Goal: Information Seeking & Learning: Learn about a topic

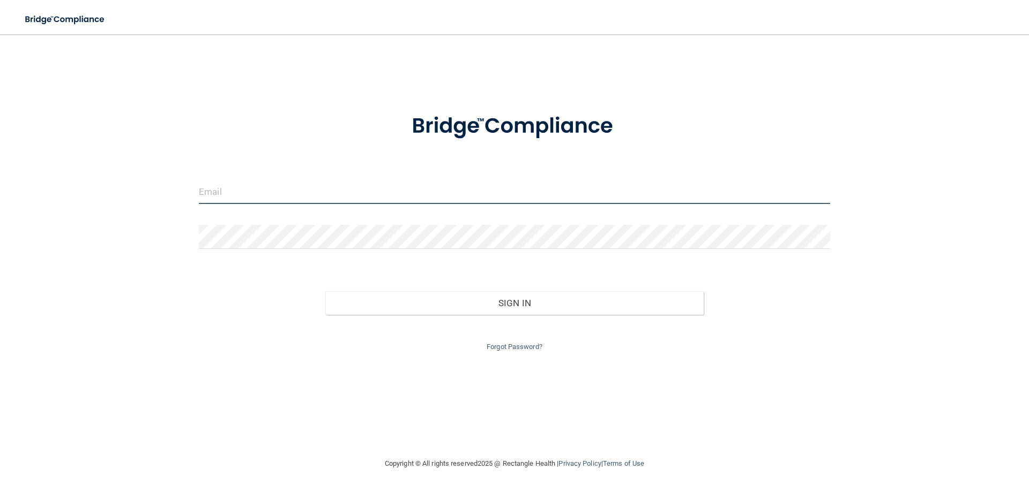
click at [223, 196] on input "email" at bounding box center [514, 192] width 631 height 24
type input "[PERSON_NAME][EMAIL_ADDRESS][PERSON_NAME][DOMAIN_NAME]"
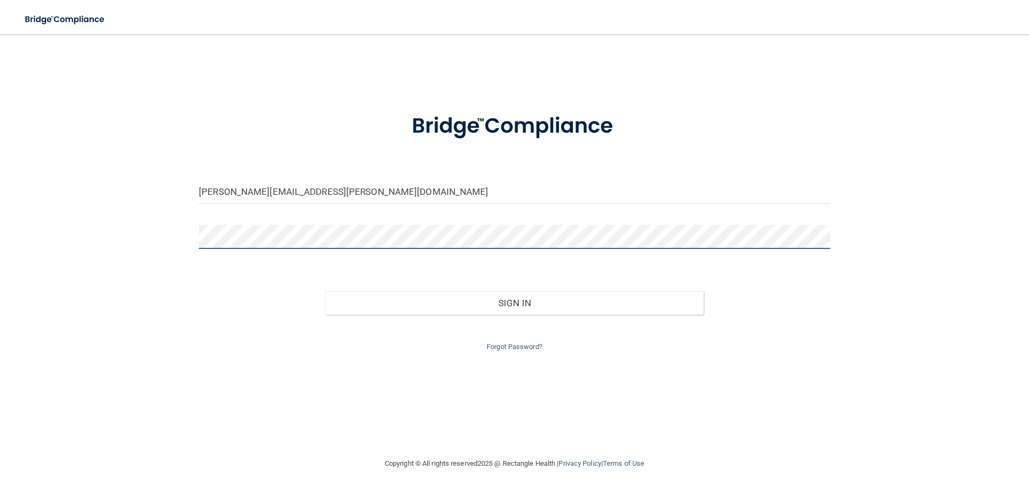
click at [325, 292] on button "Sign In" at bounding box center [514, 304] width 379 height 24
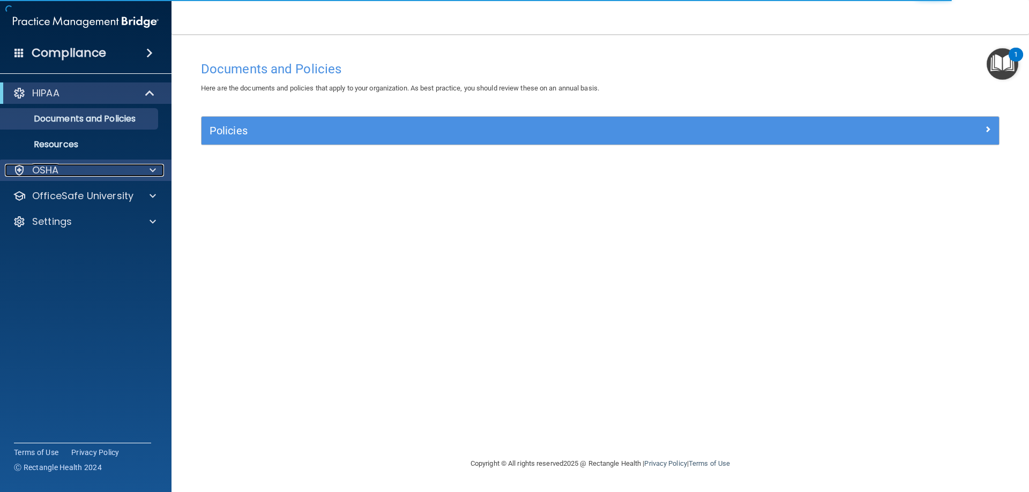
click at [78, 169] on div "OSHA" at bounding box center [71, 170] width 133 height 13
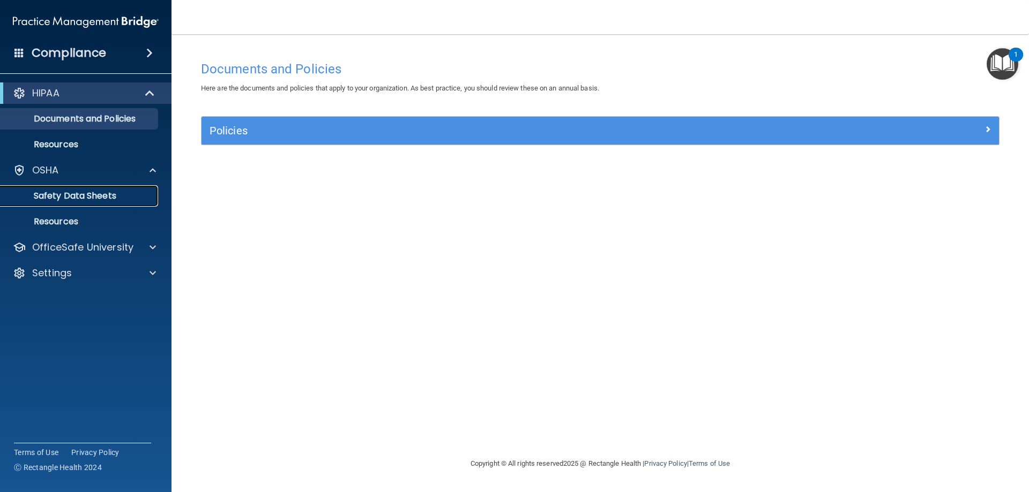
click at [108, 196] on p "Safety Data Sheets" at bounding box center [80, 196] width 146 height 11
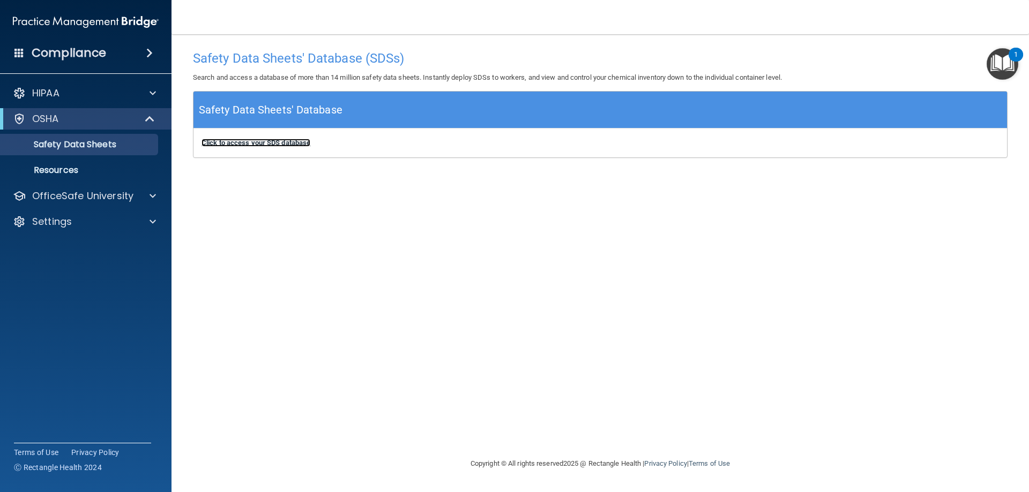
click at [247, 146] on b "Click to access your SDS database" at bounding box center [255, 143] width 109 height 8
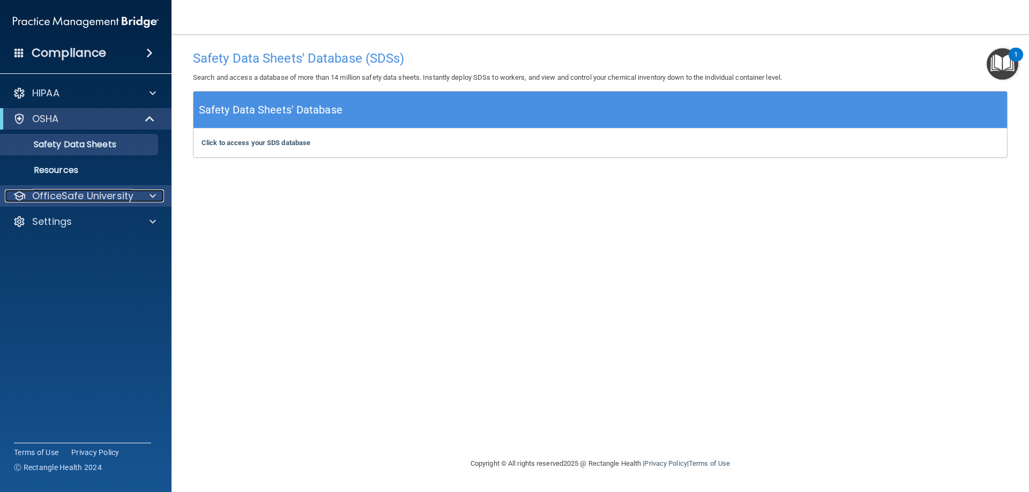
click at [148, 194] on div at bounding box center [151, 196] width 27 height 13
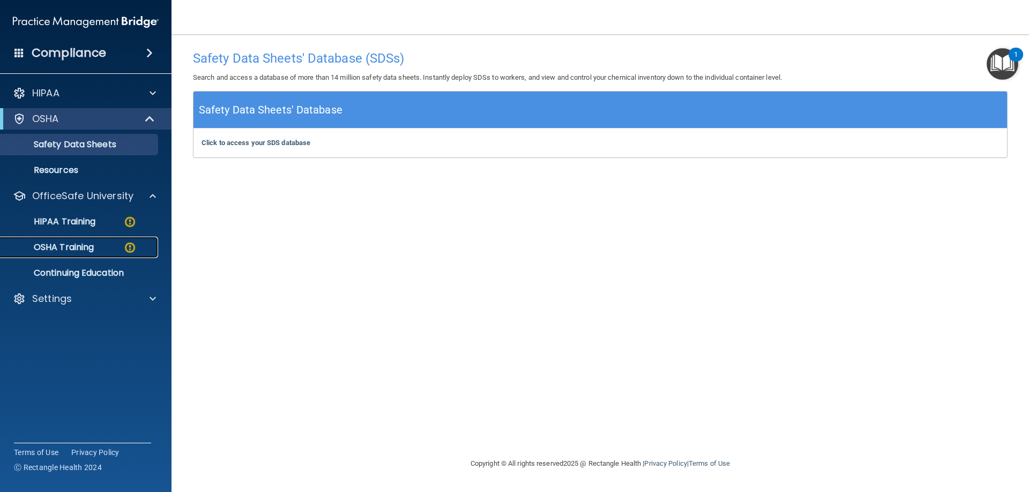
click at [83, 249] on p "OSHA Training" at bounding box center [50, 247] width 87 height 11
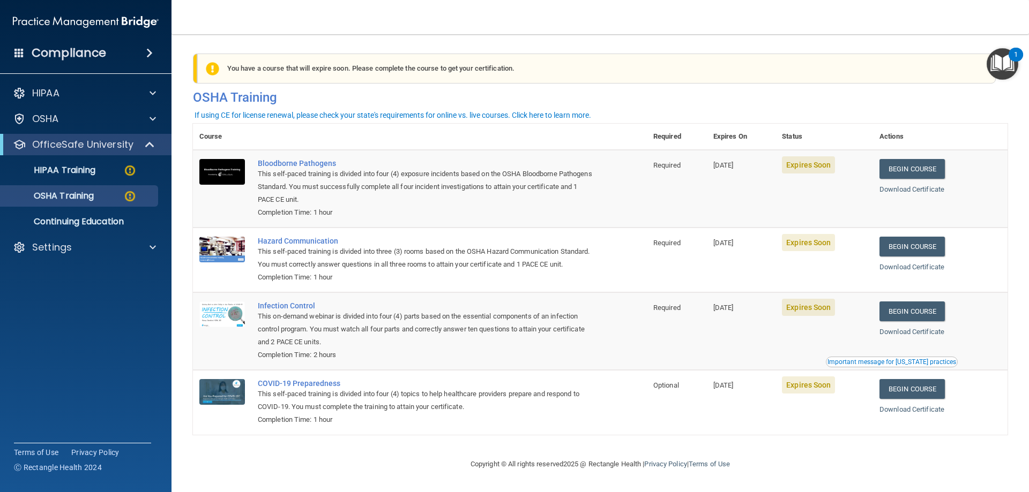
click at [995, 70] on img "Open Resource Center, 1 new notification" at bounding box center [1003, 64] width 32 height 32
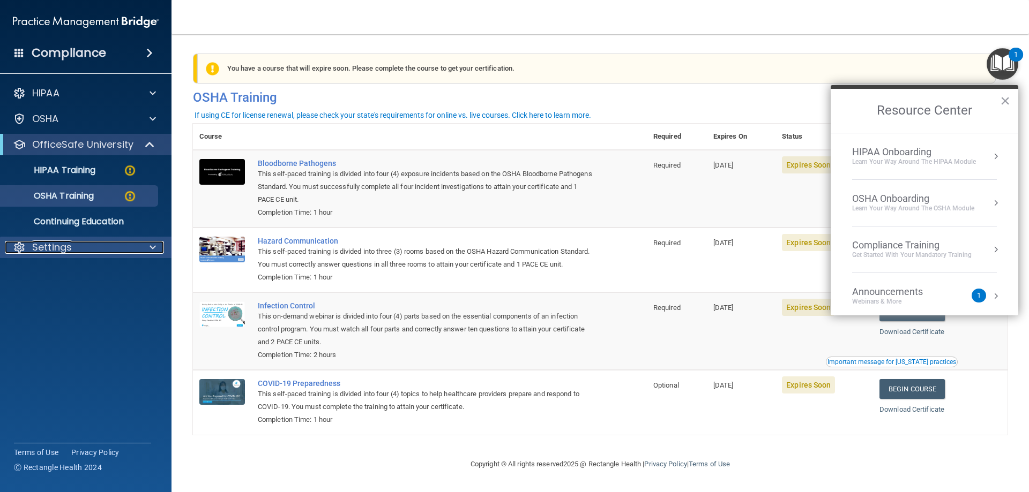
click at [89, 250] on div "Settings" at bounding box center [71, 247] width 133 height 13
click at [86, 273] on p "My Account" at bounding box center [80, 273] width 146 height 11
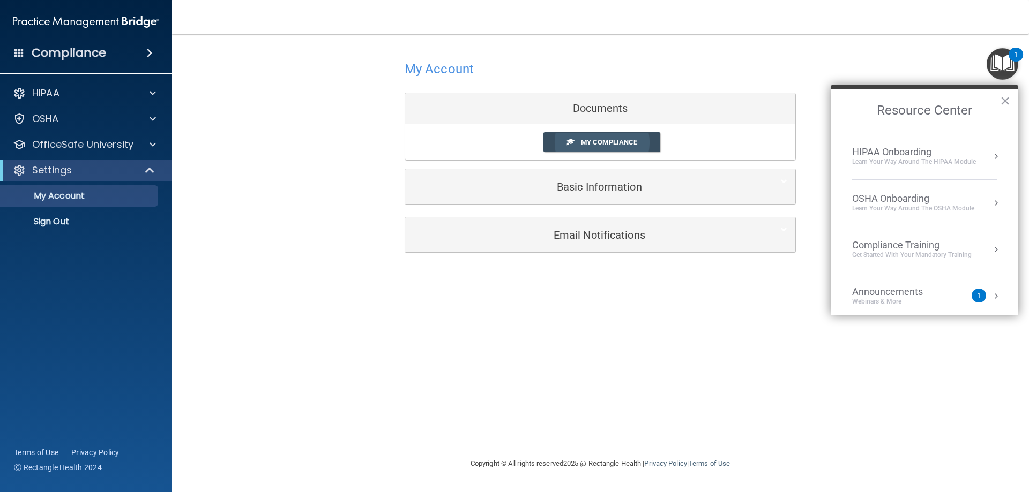
click at [611, 143] on span "My Compliance" at bounding box center [609, 142] width 56 height 8
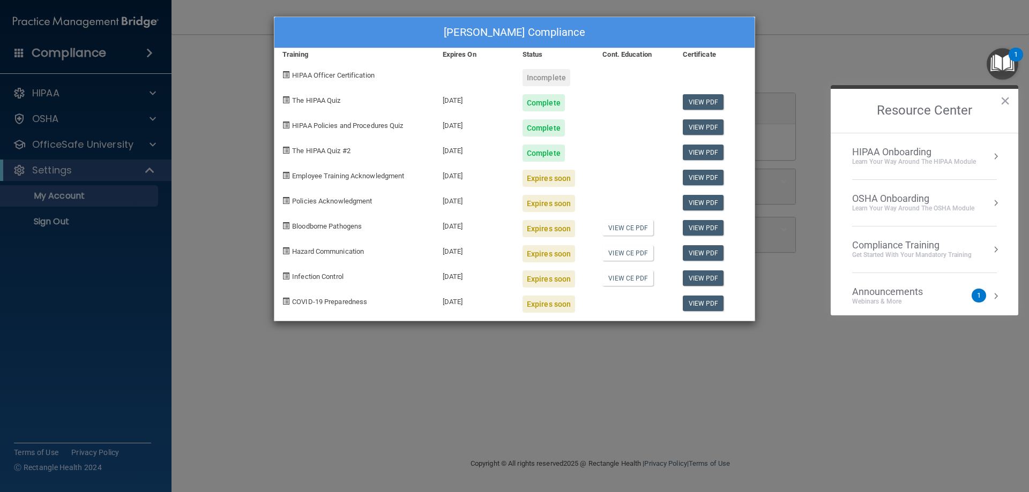
click at [806, 27] on div "Nancy Robinson's Compliance Training Expires On Status Cont. Education Certific…" at bounding box center [514, 246] width 1029 height 492
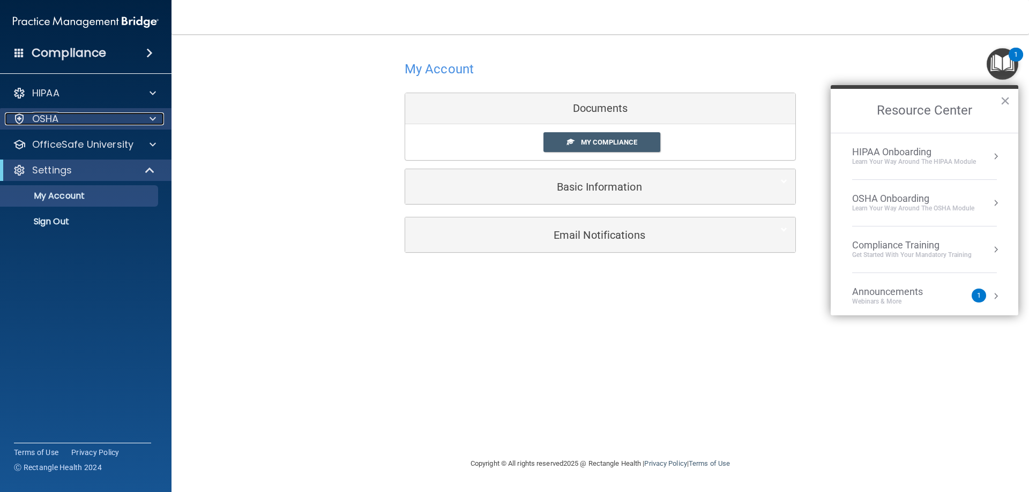
click at [63, 114] on div "OSHA" at bounding box center [71, 119] width 133 height 13
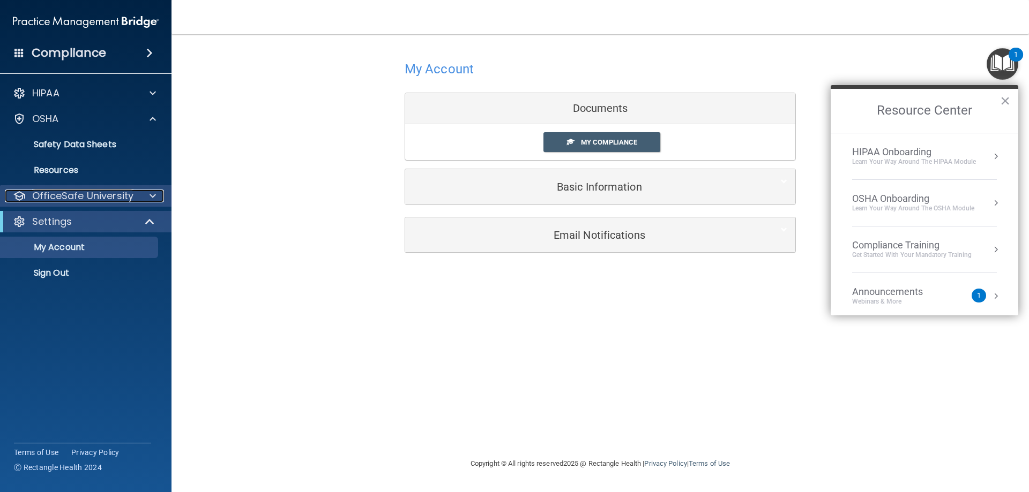
click at [92, 193] on p "OfficeSafe University" at bounding box center [82, 196] width 101 height 13
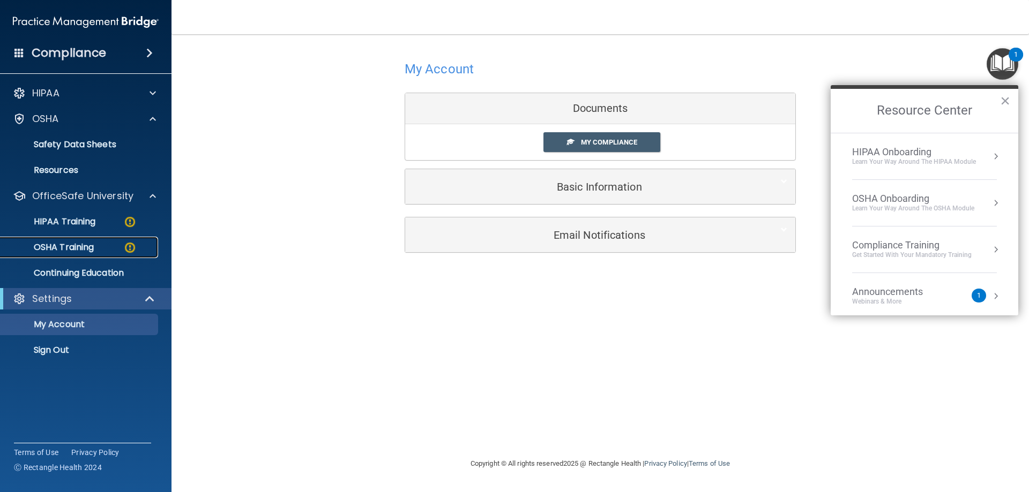
click at [69, 252] on p "OSHA Training" at bounding box center [50, 247] width 87 height 11
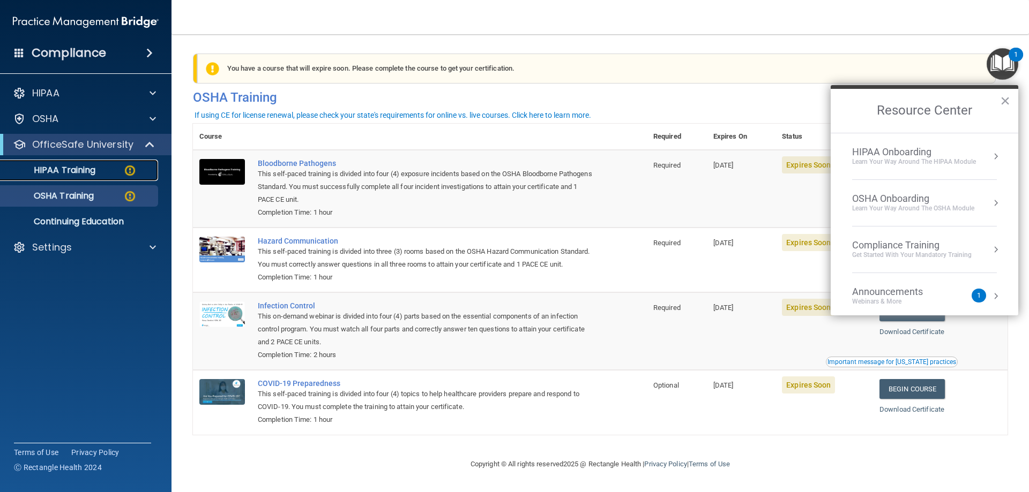
click at [129, 166] on img at bounding box center [129, 170] width 13 height 13
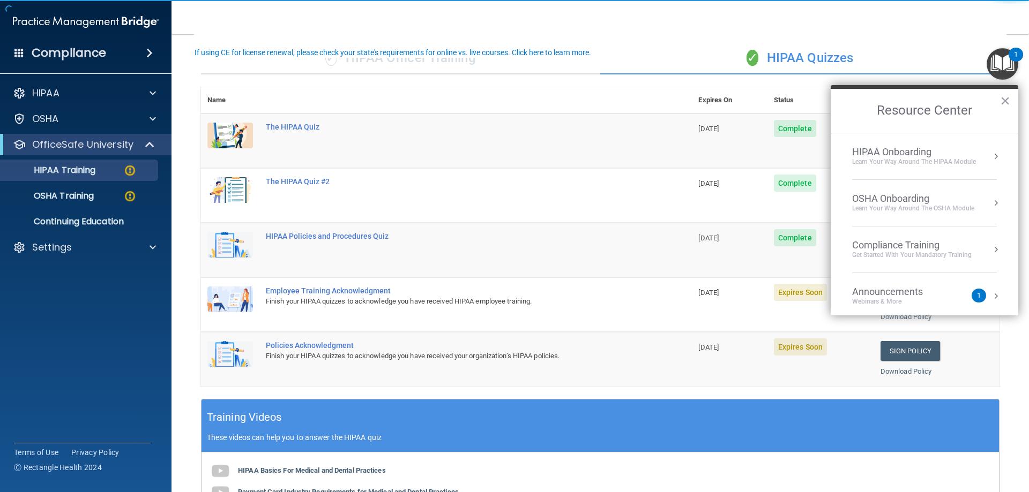
scroll to position [107, 0]
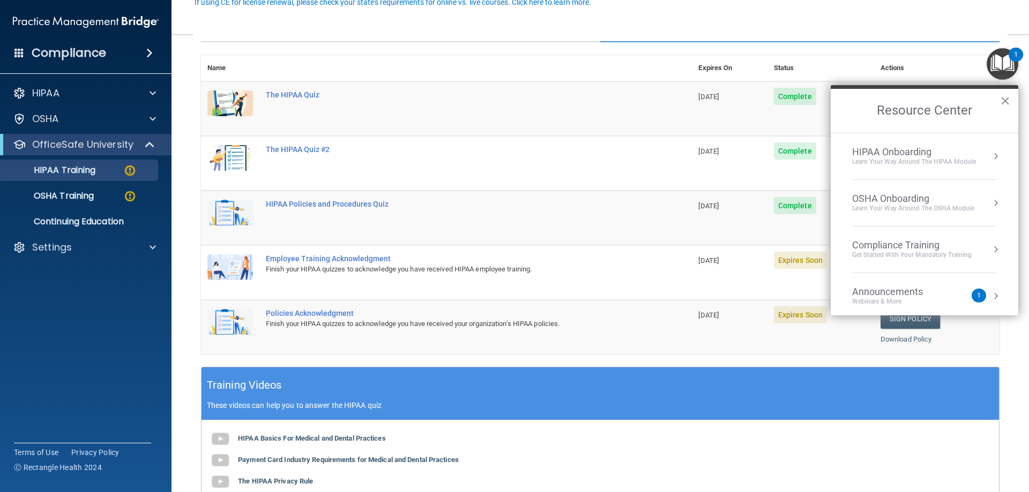
click at [1005, 99] on button "×" at bounding box center [1005, 100] width 10 height 17
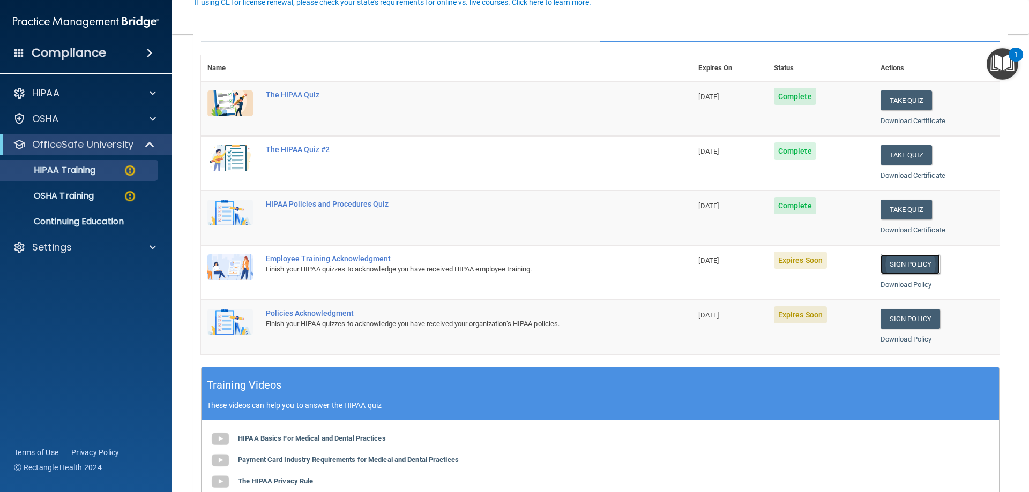
click at [907, 268] on link "Sign Policy" at bounding box center [909, 265] width 59 height 20
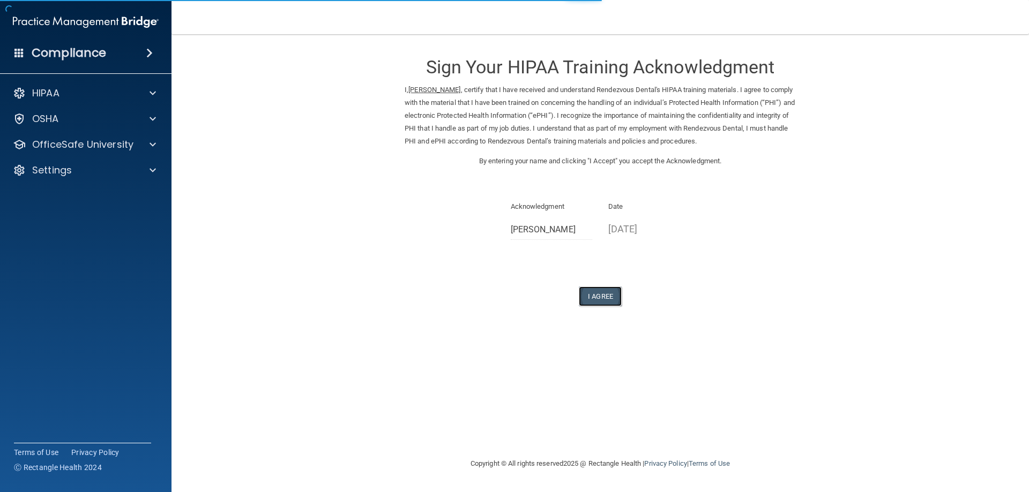
click at [607, 297] on button "I Agree" at bounding box center [600, 297] width 43 height 20
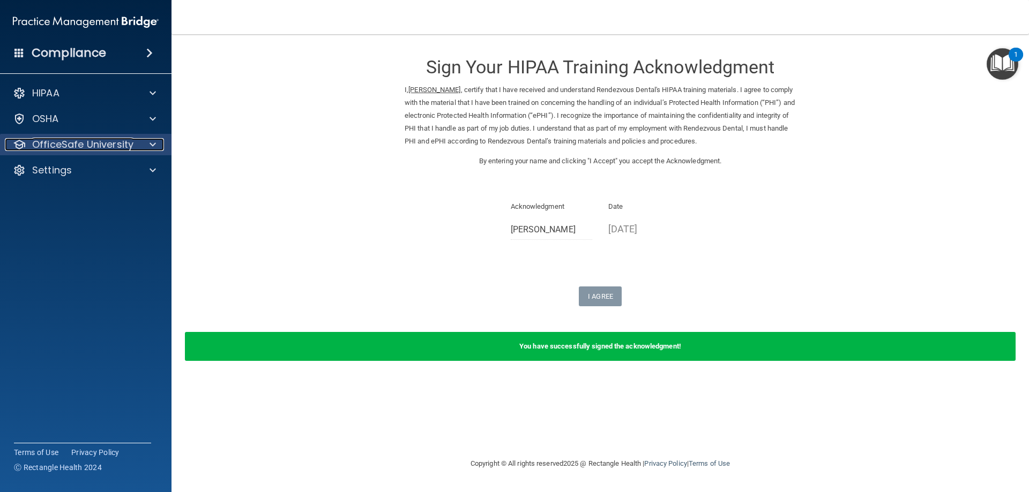
click at [149, 144] on div at bounding box center [151, 144] width 27 height 13
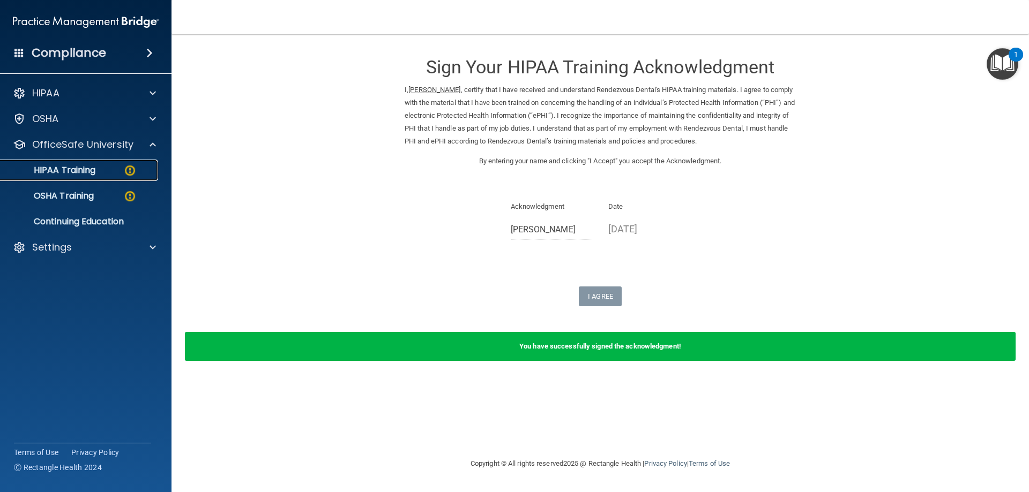
click at [130, 169] on img at bounding box center [129, 170] width 13 height 13
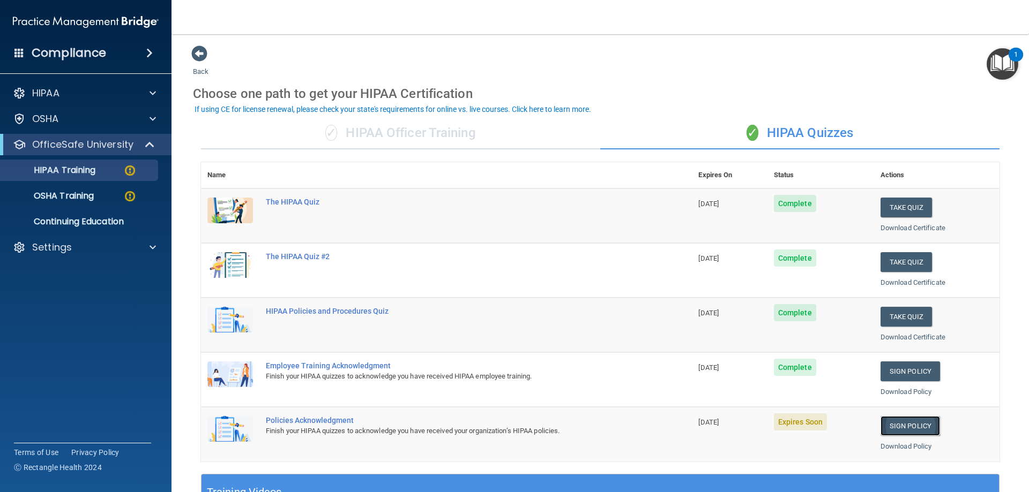
click at [903, 429] on link "Sign Policy" at bounding box center [909, 426] width 59 height 20
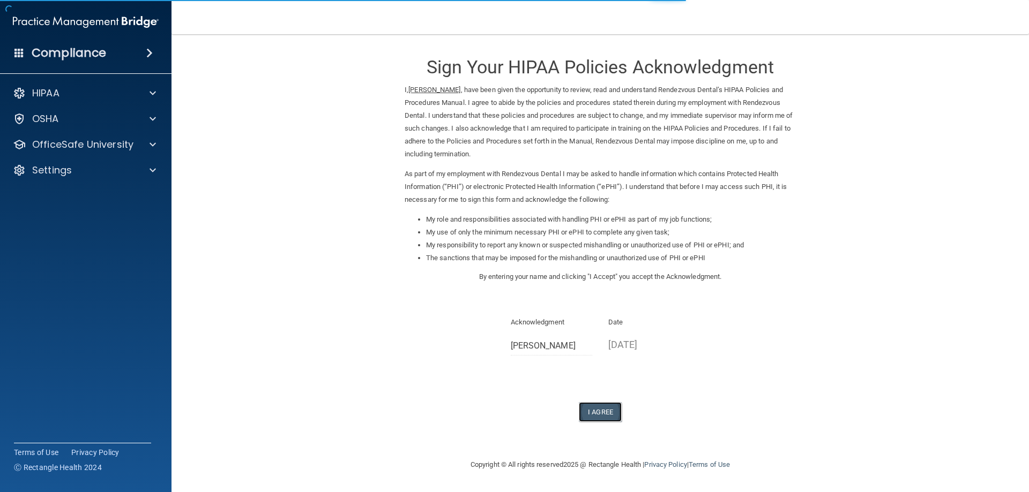
click at [611, 417] on button "I Agree" at bounding box center [600, 412] width 43 height 20
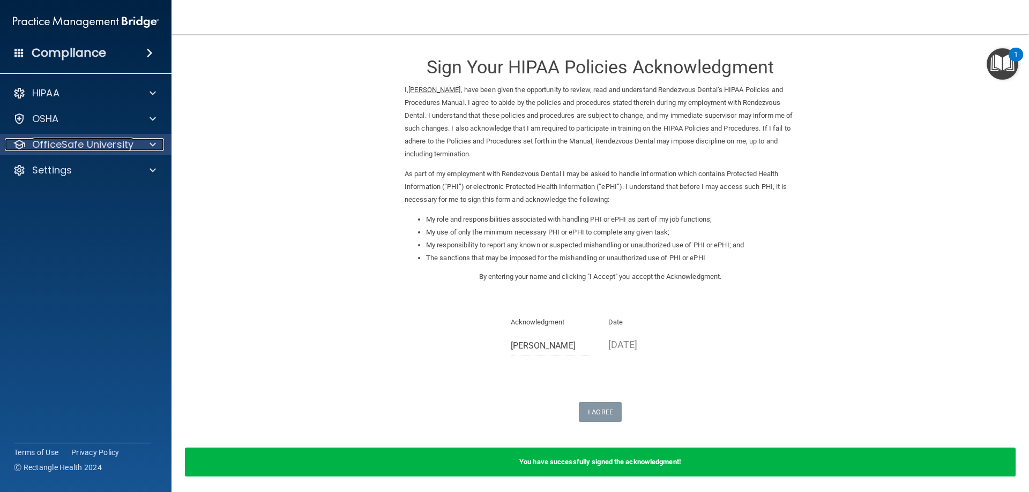
click at [155, 143] on span at bounding box center [153, 144] width 6 height 13
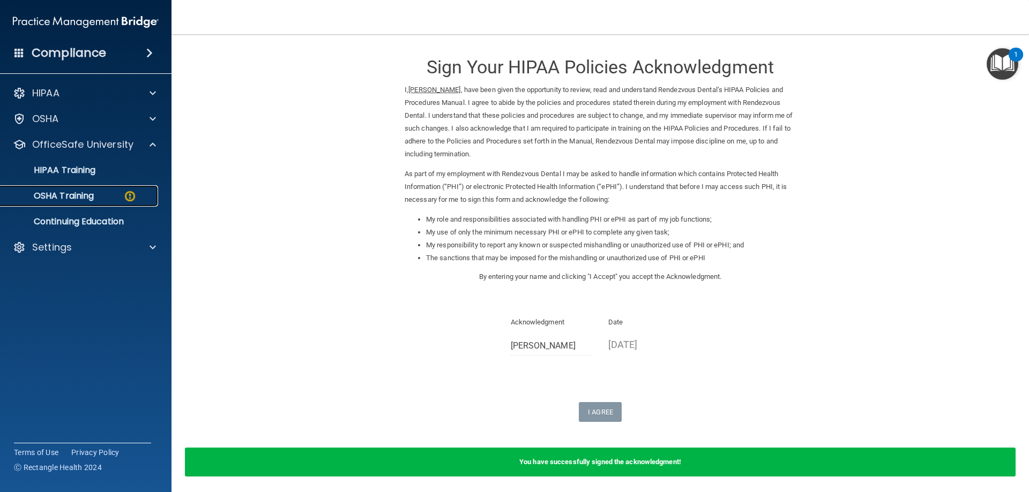
click at [129, 196] on img at bounding box center [129, 196] width 13 height 13
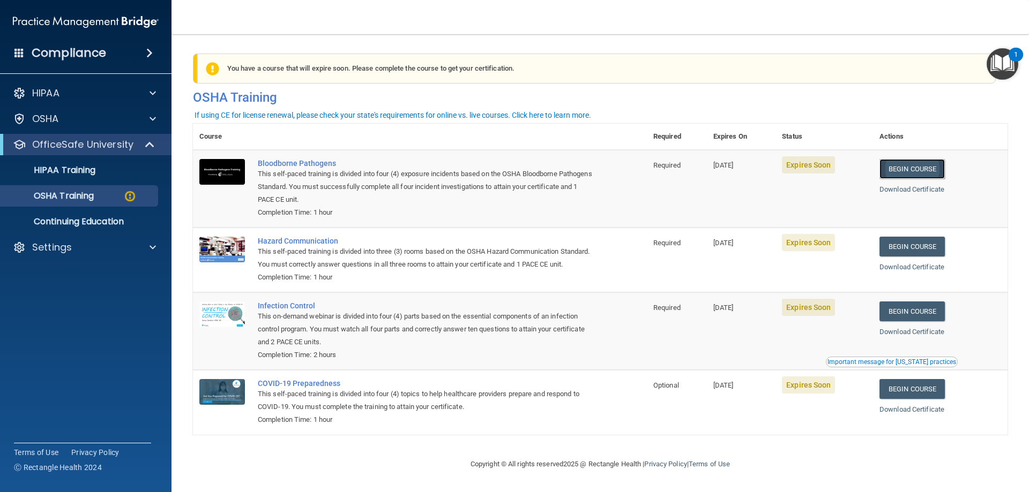
click at [918, 169] on link "Begin Course" at bounding box center [911, 169] width 65 height 20
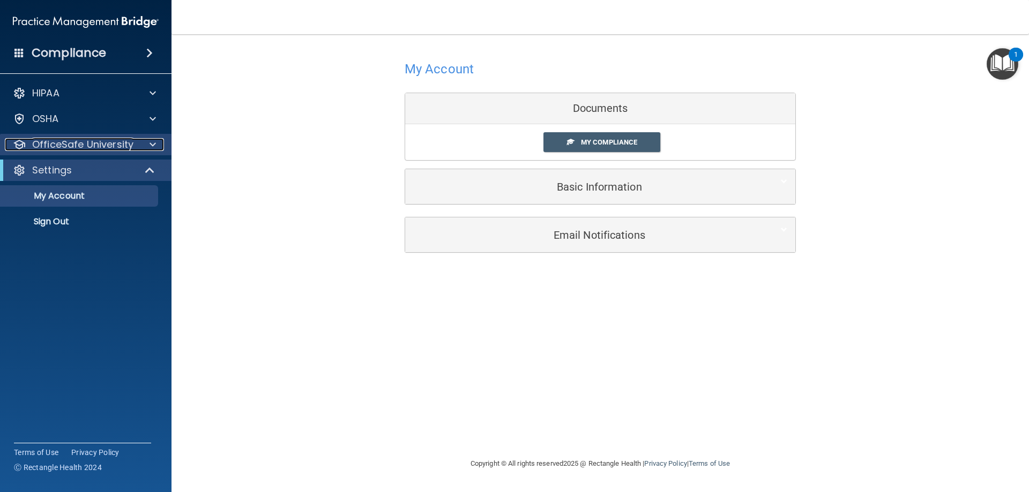
click at [152, 146] on span at bounding box center [153, 144] width 6 height 13
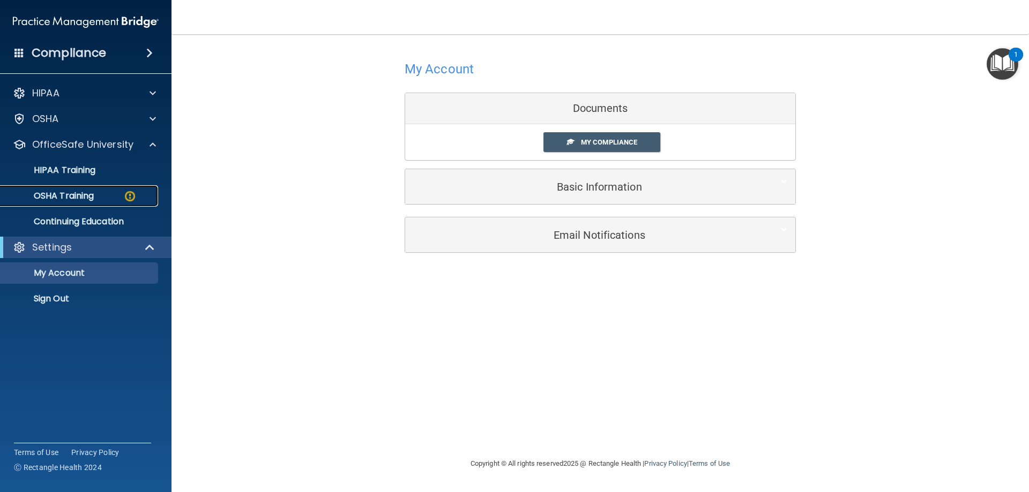
click at [89, 195] on p "OSHA Training" at bounding box center [50, 196] width 87 height 11
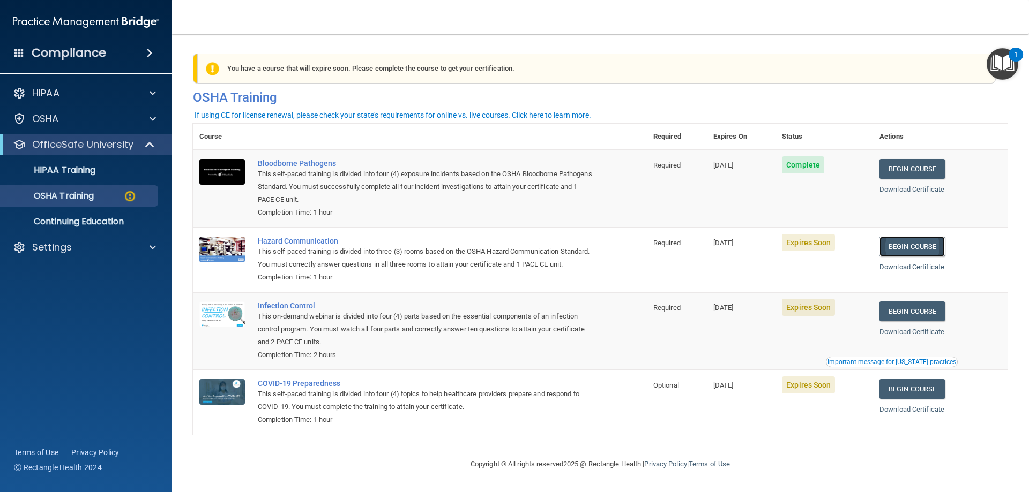
click at [924, 245] on link "Begin Course" at bounding box center [911, 247] width 65 height 20
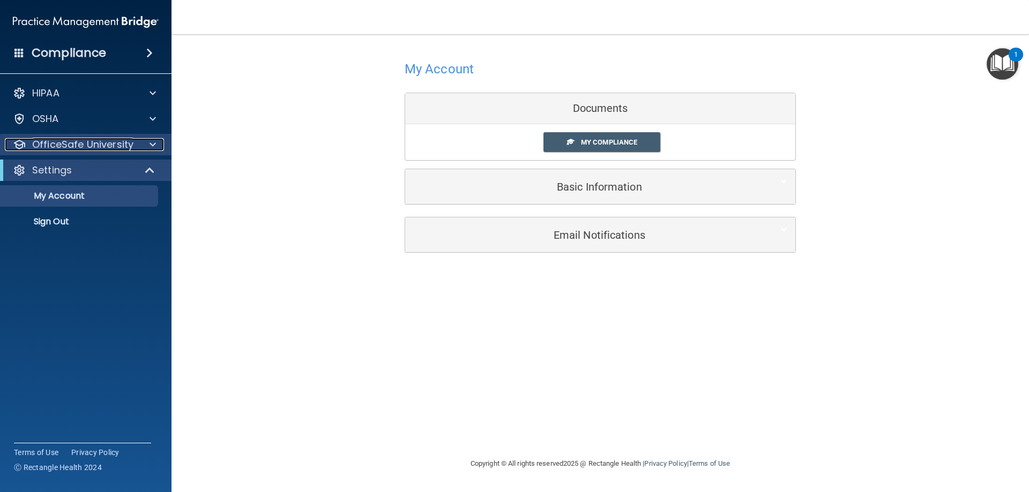
click at [151, 142] on span at bounding box center [153, 144] width 6 height 13
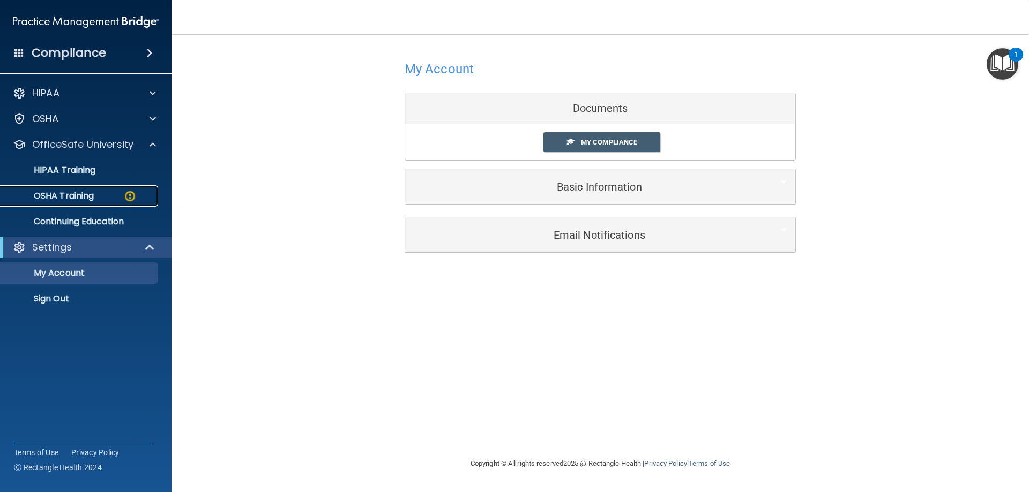
click at [98, 195] on div "OSHA Training" at bounding box center [80, 196] width 146 height 11
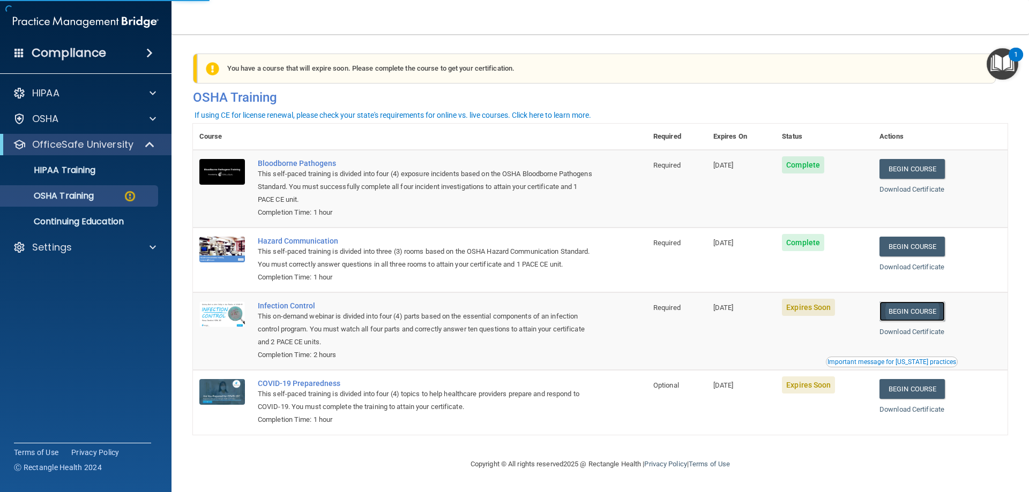
click at [909, 322] on link "Begin Course" at bounding box center [911, 312] width 65 height 20
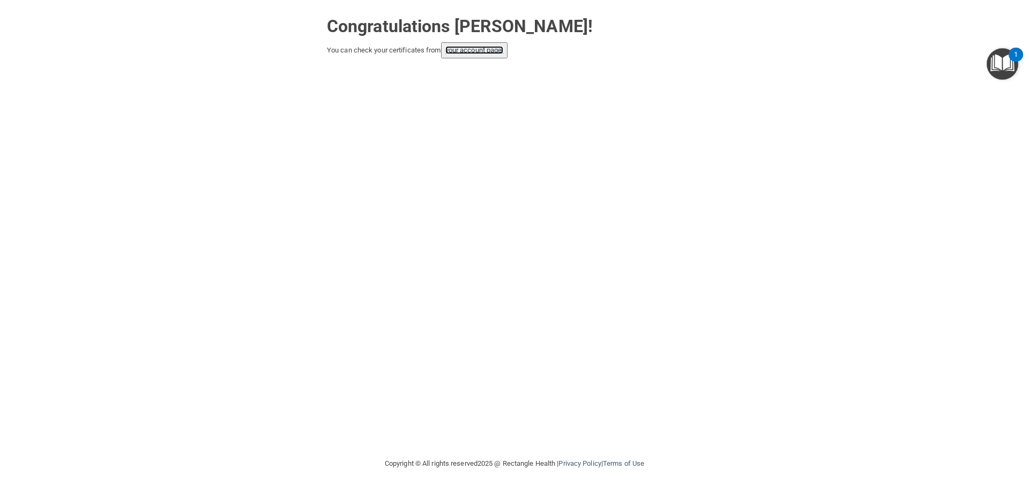
click at [497, 48] on link "your account page!" at bounding box center [474, 50] width 58 height 8
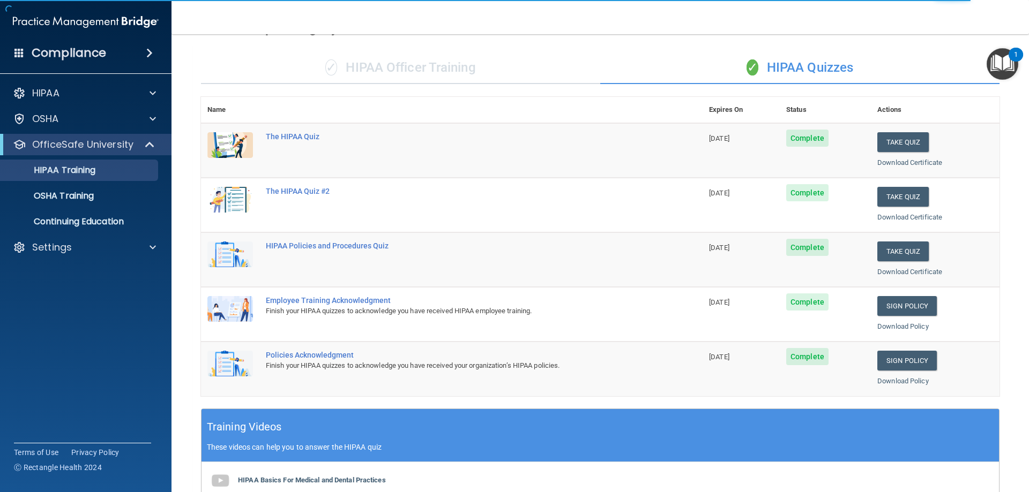
scroll to position [54, 0]
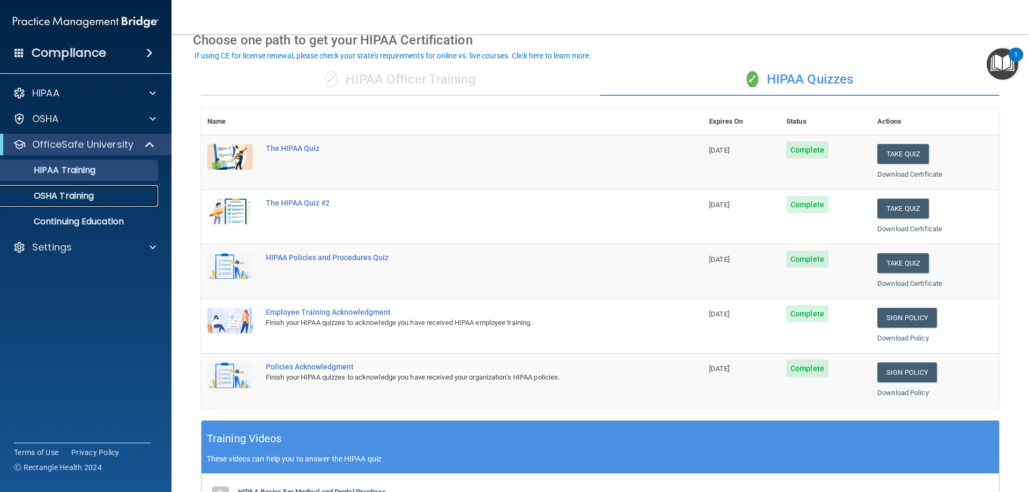
click at [80, 204] on link "OSHA Training" at bounding box center [73, 195] width 169 height 21
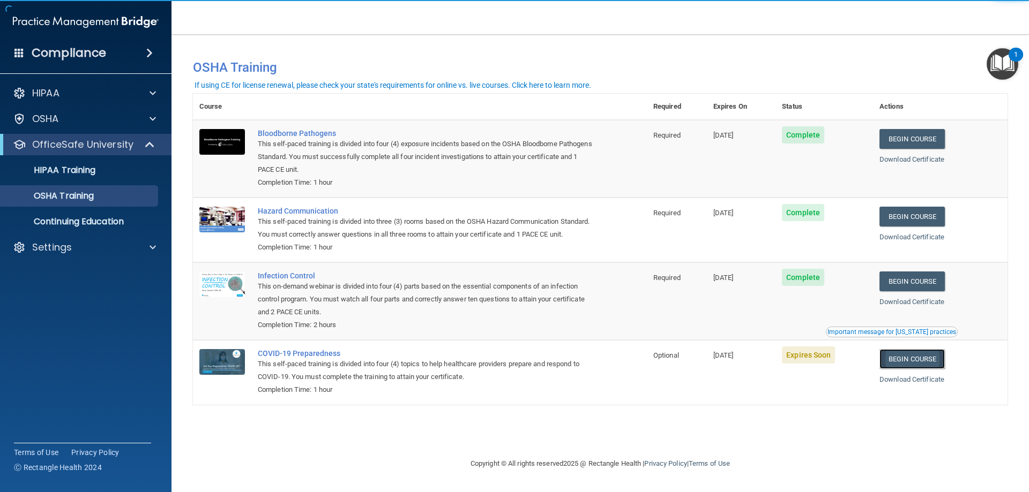
click at [900, 369] on link "Begin Course" at bounding box center [911, 359] width 65 height 20
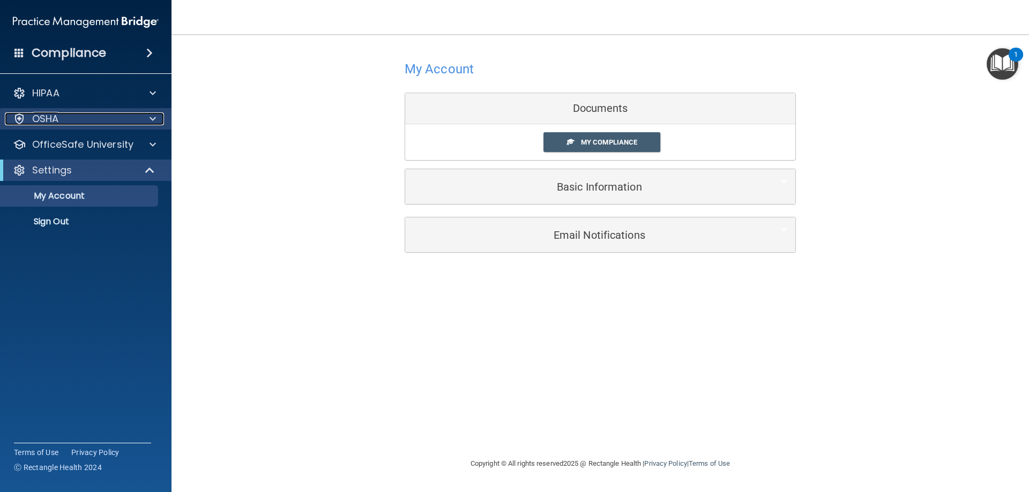
click at [152, 116] on span at bounding box center [153, 119] width 6 height 13
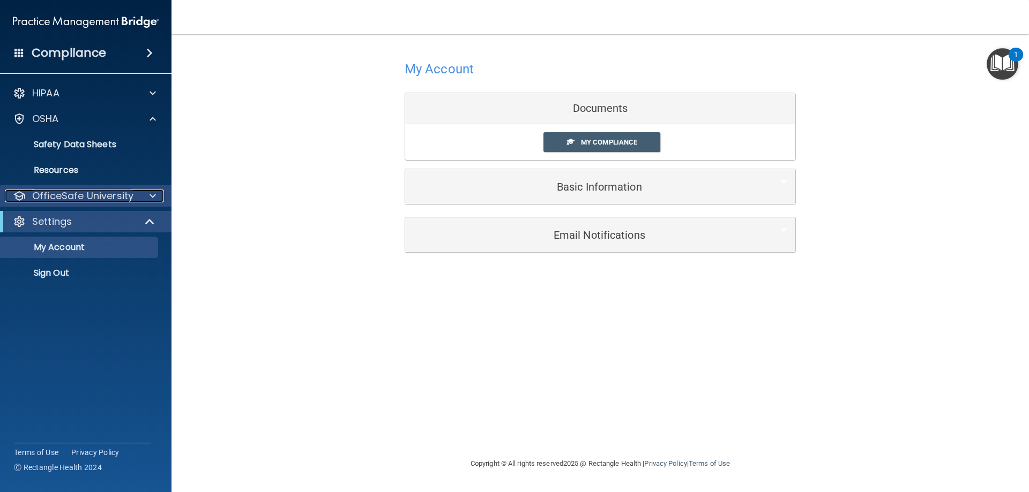
click at [151, 191] on span at bounding box center [153, 196] width 6 height 13
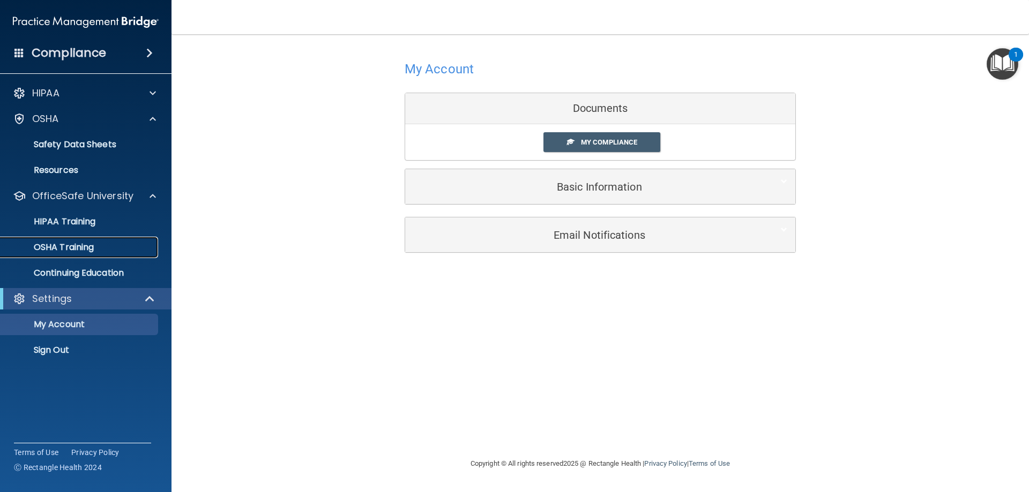
click at [73, 250] on p "OSHA Training" at bounding box center [50, 247] width 87 height 11
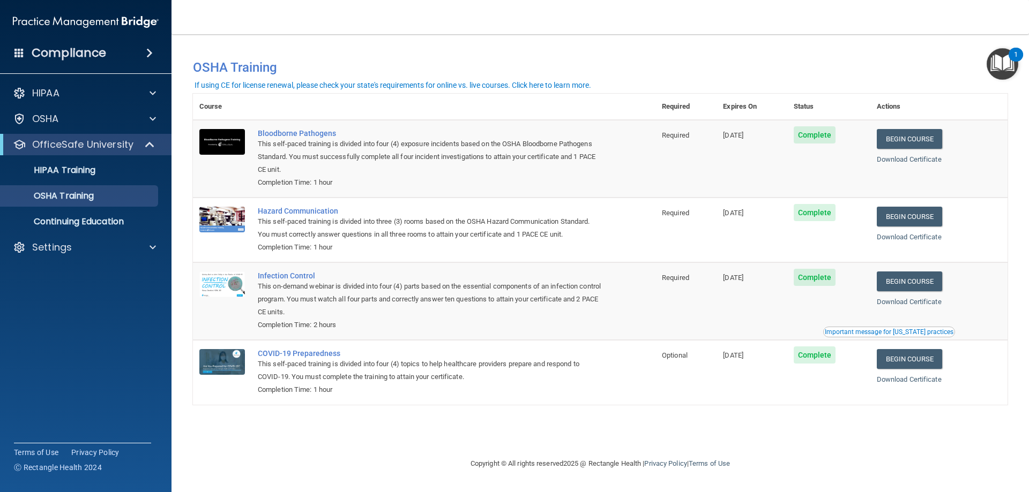
click at [999, 63] on img "Open Resource Center, 1 new notification" at bounding box center [1003, 64] width 32 height 32
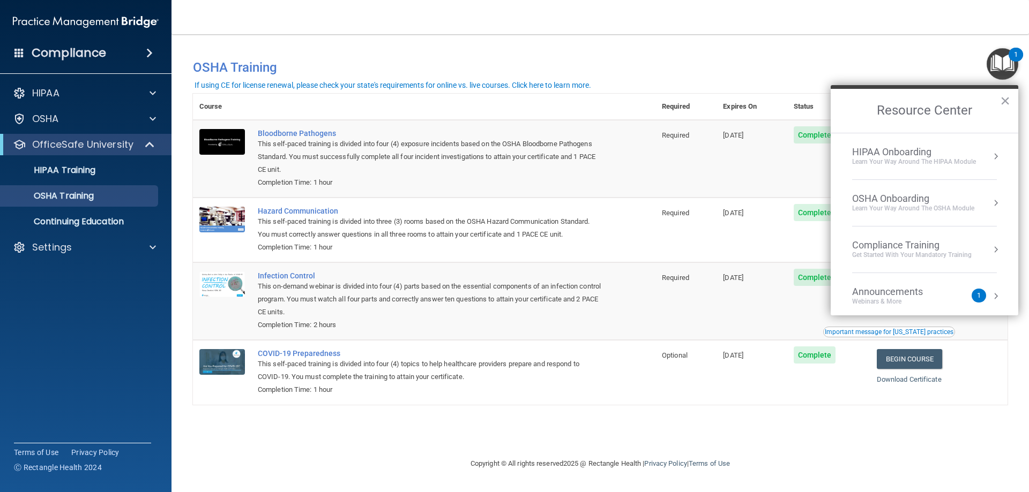
click at [972, 297] on div "1" at bounding box center [979, 296] width 14 height 14
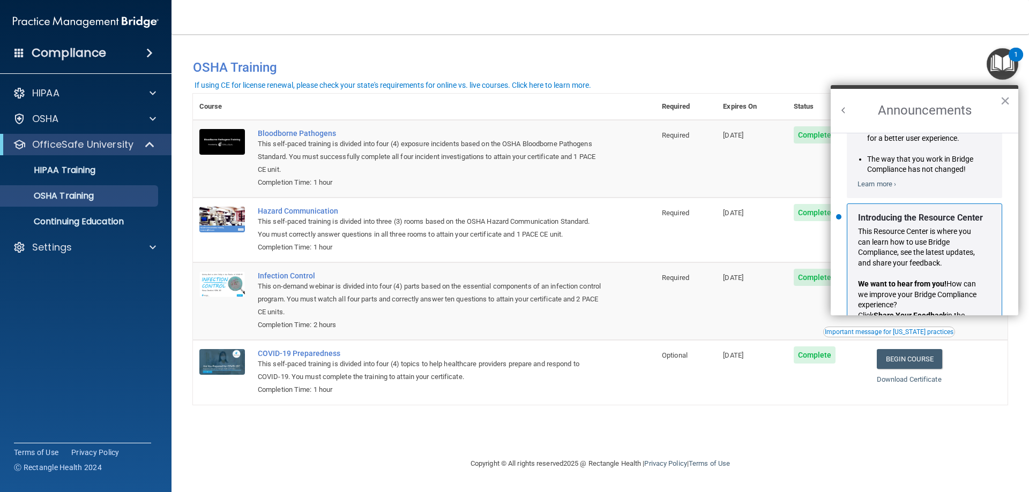
scroll to position [188, 0]
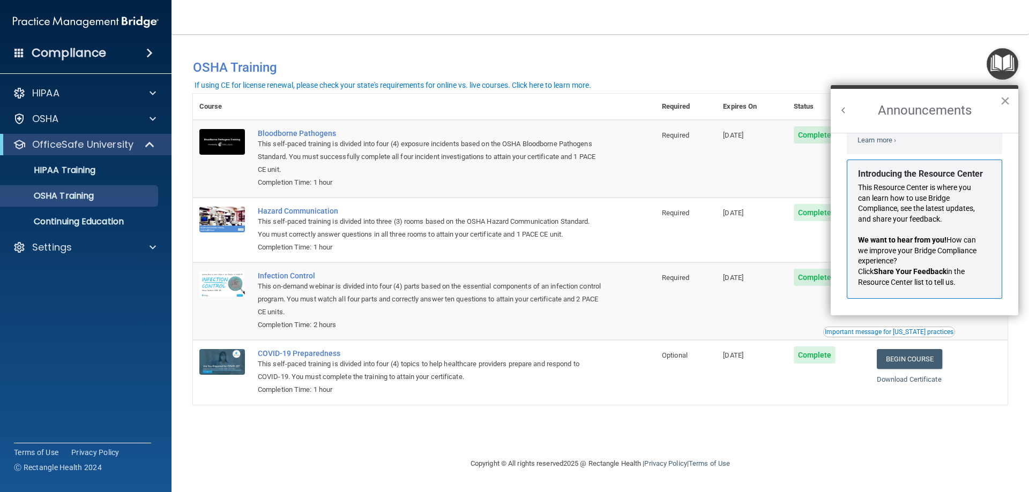
click at [1007, 98] on button "×" at bounding box center [1005, 100] width 10 height 17
